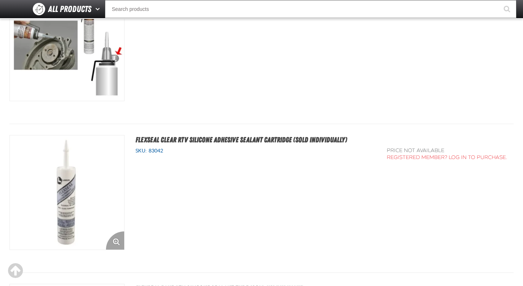
scroll to position [1698, 0]
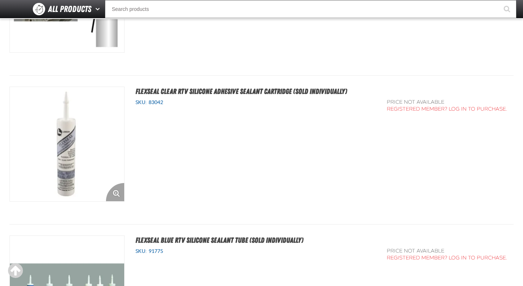
drag, startPoint x: 0, startPoint y: 0, endPoint x: 88, endPoint y: 145, distance: 169.5
drag, startPoint x: 88, startPoint y: 145, endPoint x: 0, endPoint y: 184, distance: 96.5
click at [0, 184] on main "Gasketing & Sealants Gasketing & Sealants No categories were found to match you…" at bounding box center [261, 274] width 523 height 3844
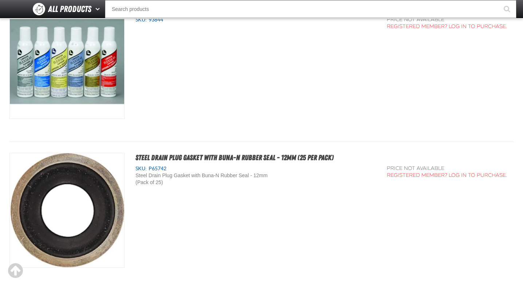
scroll to position [2726, 0]
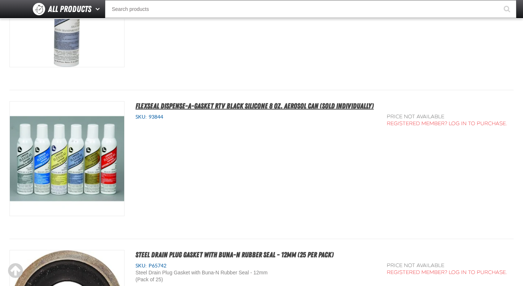
click at [185, 103] on span "Flexseal Dispense-A-Gasket RTV Black Silicone 8 oz. Aerosol Can (Sold Individua…" at bounding box center [254, 106] width 238 height 9
